Goal: Task Accomplishment & Management: Manage account settings

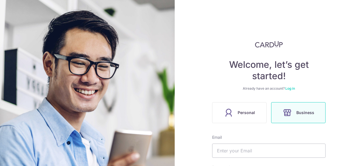
scroll to position [81, 0]
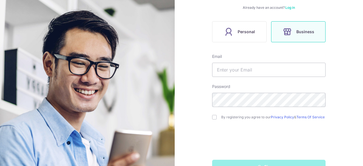
click at [231, 33] on icon at bounding box center [228, 31] width 9 height 9
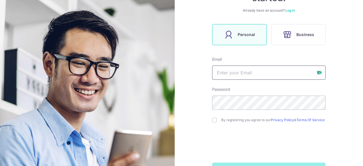
scroll to position [79, 0]
click at [244, 75] on input "text" at bounding box center [269, 72] width 114 height 14
type input "[EMAIL_ADDRESS][DOMAIN_NAME]"
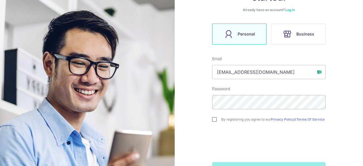
scroll to position [0, 0]
click at [215, 120] on input "checkbox" at bounding box center [214, 119] width 5 height 5
checkbox input "true"
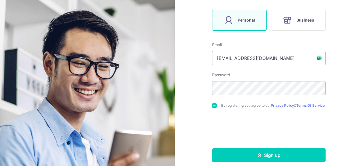
scroll to position [100, 0]
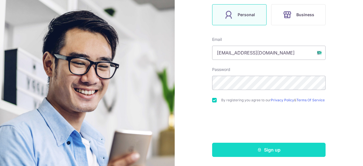
click at [268, 150] on button "Sign up" at bounding box center [269, 150] width 114 height 14
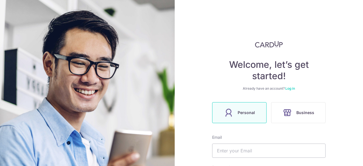
scroll to position [97, 0]
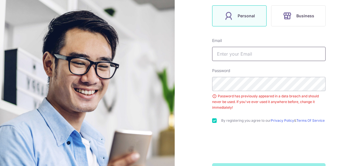
click at [232, 55] on input "text" at bounding box center [269, 54] width 114 height 14
type input "[EMAIL_ADDRESS][DOMAIN_NAME]"
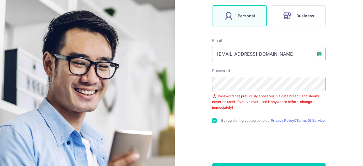
scroll to position [119, 0]
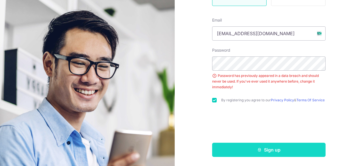
click at [260, 155] on button "Sign up" at bounding box center [269, 150] width 114 height 14
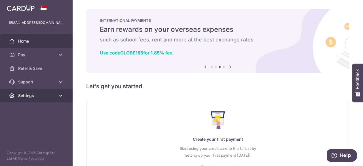
click at [55, 90] on link "Settings" at bounding box center [36, 96] width 73 height 14
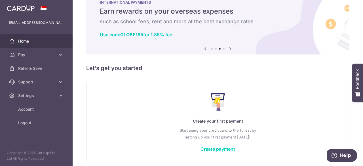
scroll to position [18, 0]
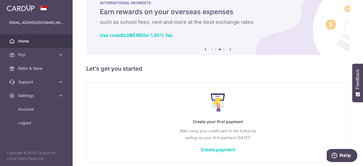
click at [291, 34] on div "Use code GLOBE185 for 1.85% fee." at bounding box center [218, 35] width 236 height 6
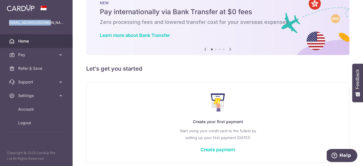
drag, startPoint x: 42, startPoint y: 22, endPoint x: 10, endPoint y: 23, distance: 31.8
click at [6, 23] on div "victimone5@gmail.com victimone5@gmail.com" at bounding box center [36, 23] width 73 height 14
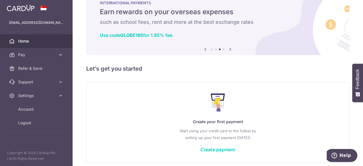
click at [303, 83] on div "Create your first payment Start using your credit card to the fullest by settin…" at bounding box center [217, 122] width 263 height 81
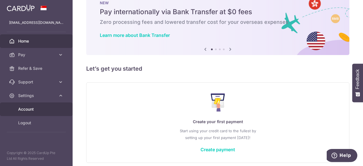
click at [23, 107] on span "Account" at bounding box center [36, 109] width 37 height 6
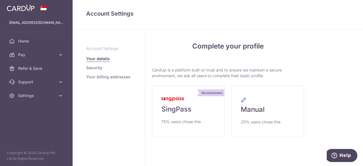
click at [95, 69] on link "Security" at bounding box center [94, 68] width 16 height 6
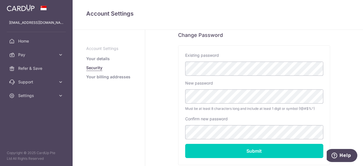
scroll to position [124, 0]
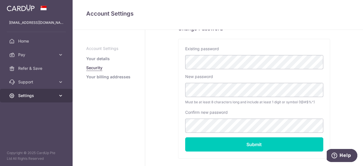
click at [43, 97] on span "Settings" at bounding box center [36, 96] width 37 height 6
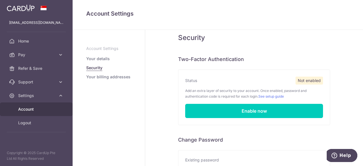
scroll to position [0, 0]
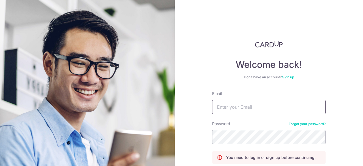
click at [222, 108] on input "Email" at bounding box center [269, 107] width 114 height 14
type input "victimone5@gmail.com"
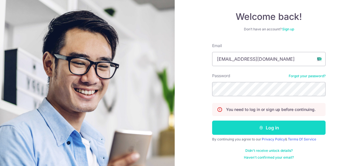
click at [261, 131] on button "Log in" at bounding box center [269, 128] width 114 height 14
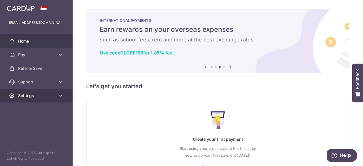
click at [35, 97] on span "Settings" at bounding box center [36, 96] width 37 height 6
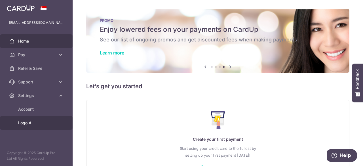
click at [25, 121] on span "Logout" at bounding box center [36, 123] width 37 height 6
